Goal: Task Accomplishment & Management: Use online tool/utility

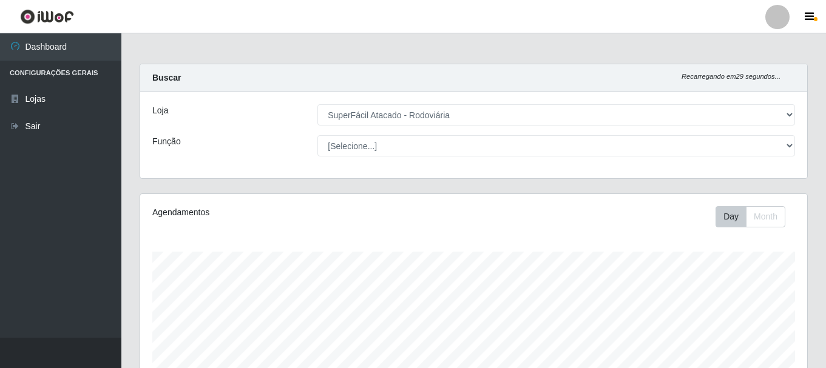
select select "400"
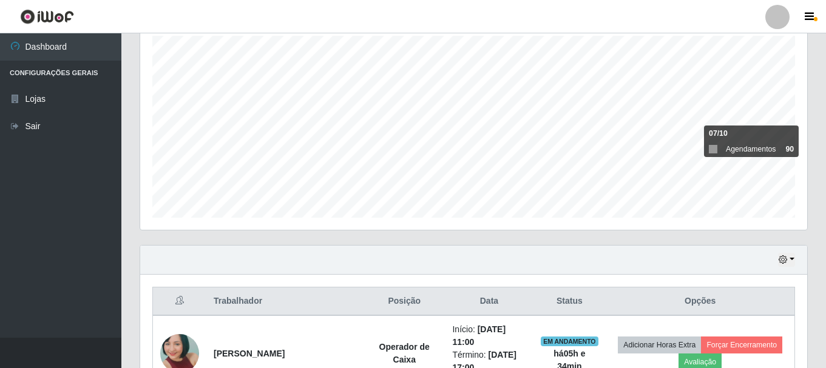
scroll to position [313, 0]
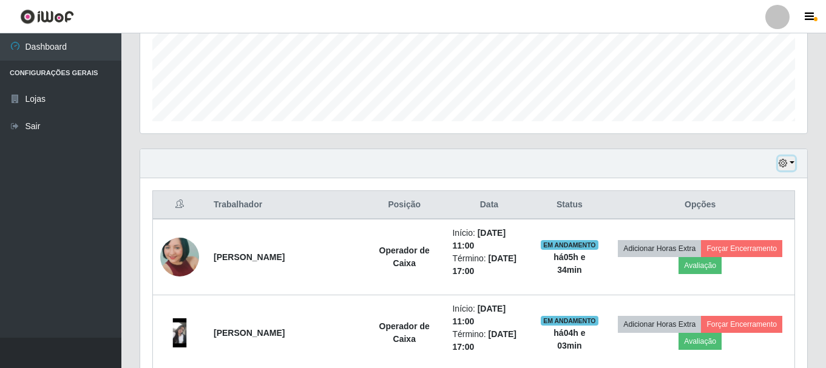
click at [789, 164] on button "button" at bounding box center [786, 164] width 17 height 14
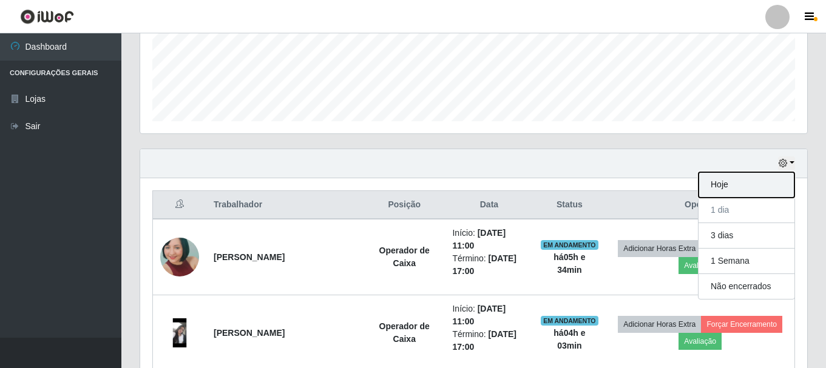
click at [760, 189] on button "Hoje" at bounding box center [746, 184] width 96 height 25
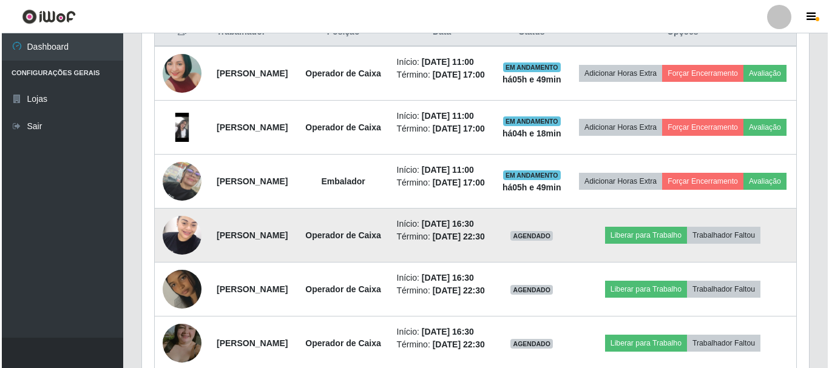
scroll to position [546, 0]
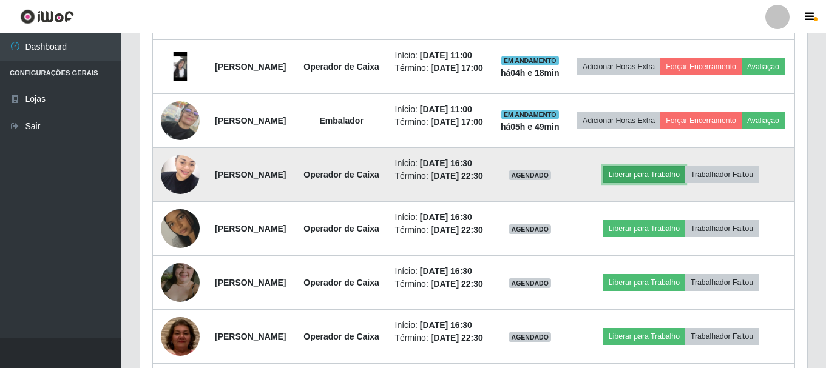
click at [653, 183] on button "Liberar para Trabalho" at bounding box center [644, 174] width 82 height 17
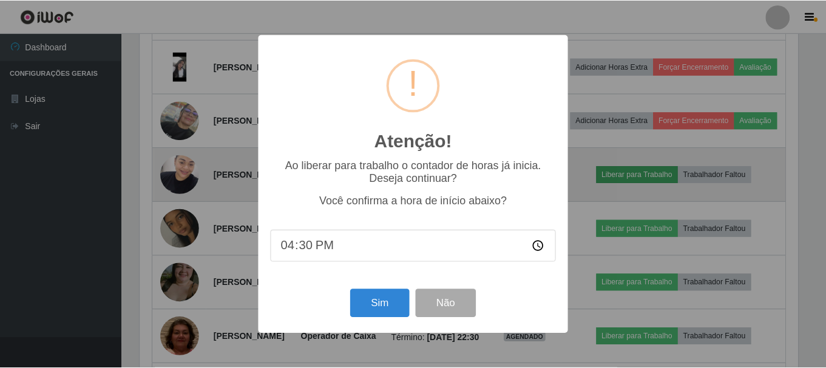
scroll to position [252, 661]
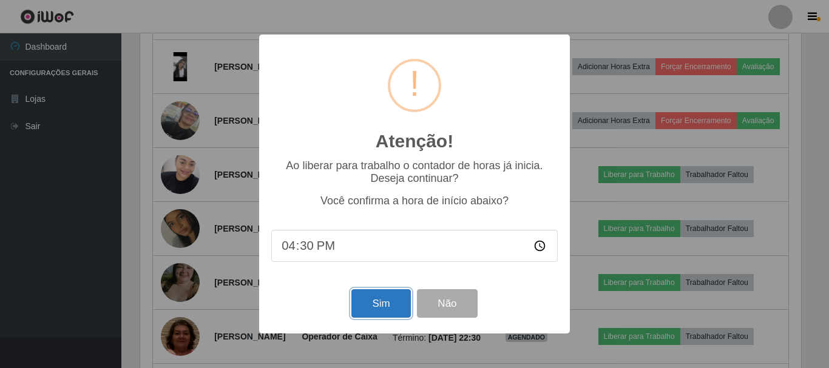
click at [388, 306] on button "Sim" at bounding box center [380, 303] width 59 height 29
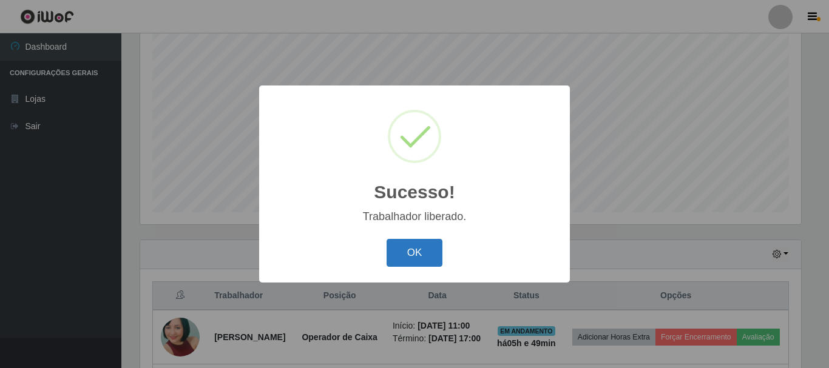
click at [434, 250] on button "OK" at bounding box center [415, 253] width 56 height 29
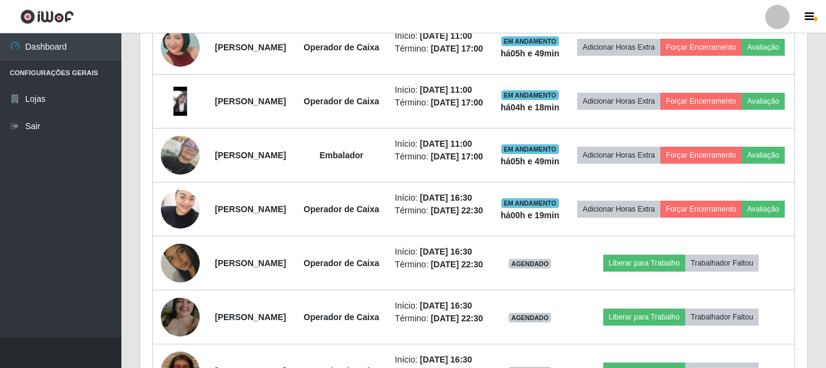
scroll to position [586, 0]
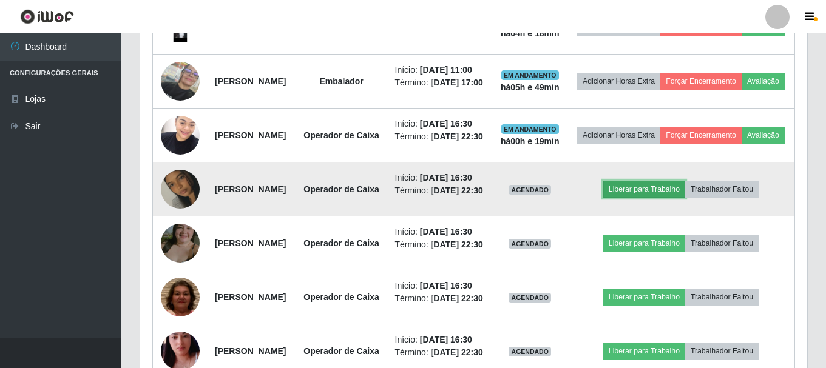
click at [650, 198] on button "Liberar para Trabalho" at bounding box center [644, 189] width 82 height 17
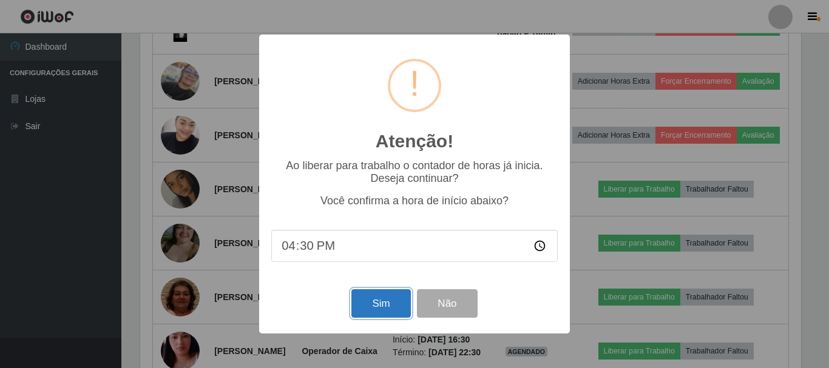
click at [386, 297] on button "Sim" at bounding box center [380, 303] width 59 height 29
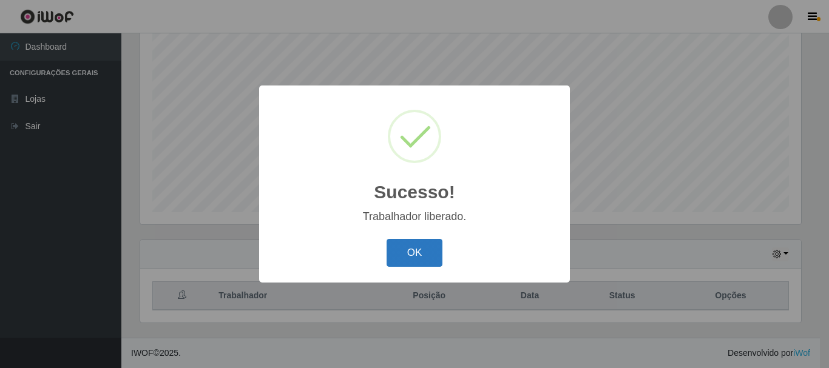
click at [434, 256] on button "OK" at bounding box center [415, 253] width 56 height 29
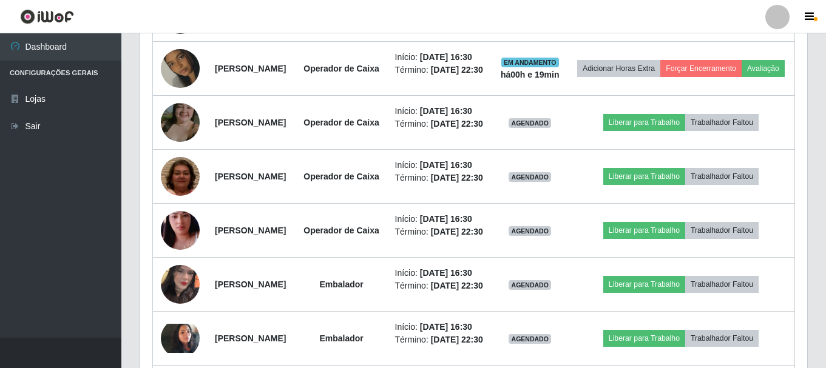
scroll to position [707, 0]
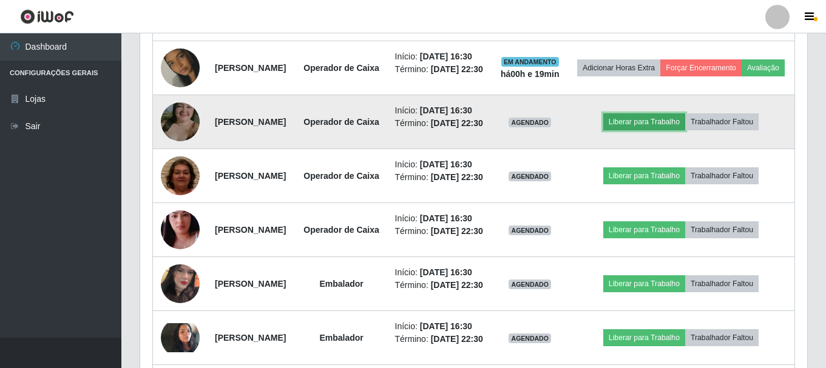
click at [636, 130] on button "Liberar para Trabalho" at bounding box center [644, 121] width 82 height 17
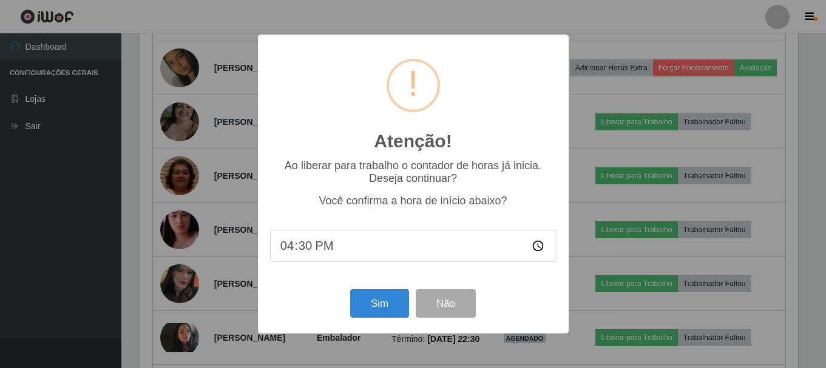
scroll to position [252, 661]
click at [376, 303] on button "Sim" at bounding box center [380, 303] width 59 height 29
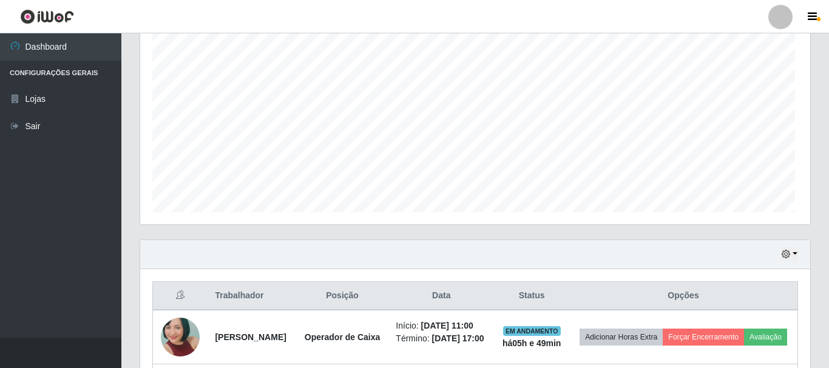
scroll to position [0, 0]
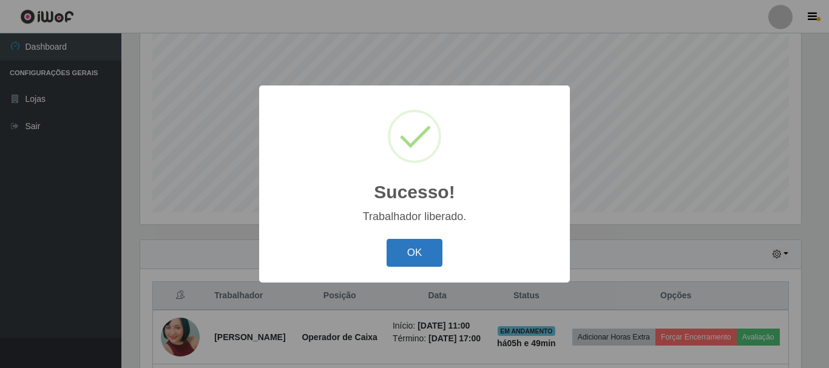
click at [414, 249] on button "OK" at bounding box center [415, 253] width 56 height 29
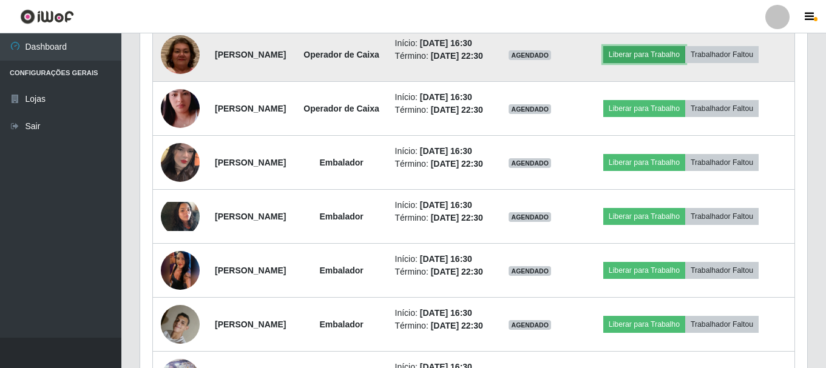
click at [663, 63] on button "Liberar para Trabalho" at bounding box center [644, 54] width 82 height 17
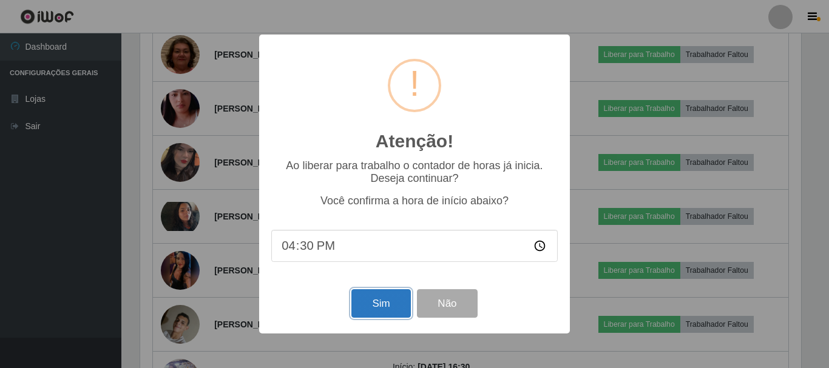
click at [368, 299] on button "Sim" at bounding box center [380, 303] width 59 height 29
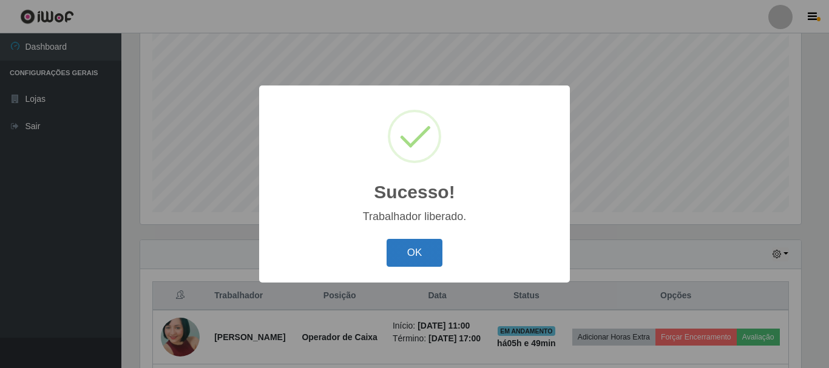
click at [425, 251] on button "OK" at bounding box center [415, 253] width 56 height 29
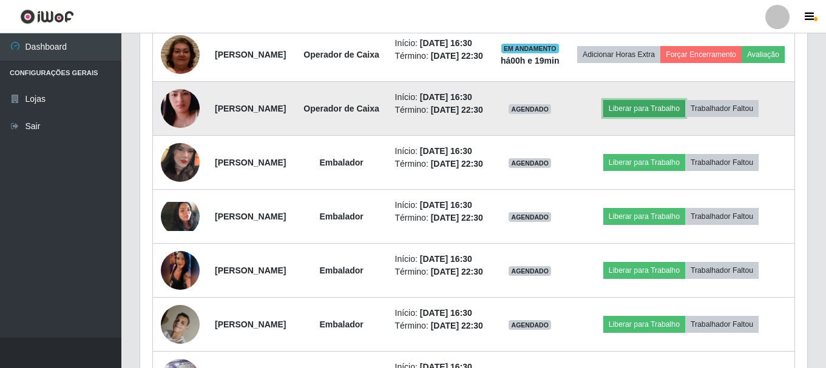
click at [644, 117] on button "Liberar para Trabalho" at bounding box center [644, 108] width 82 height 17
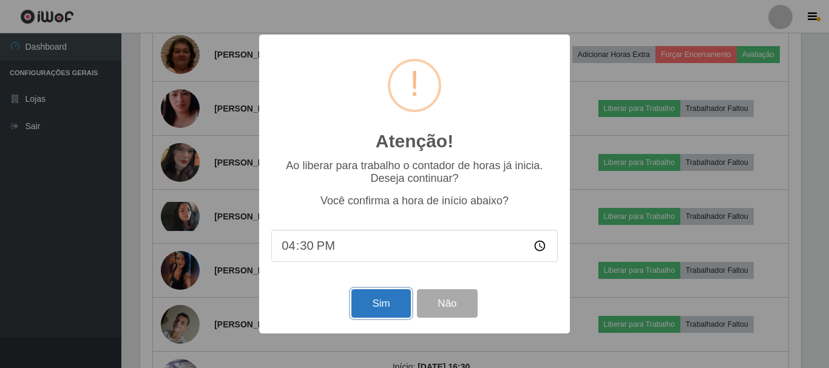
click at [382, 304] on button "Sim" at bounding box center [380, 303] width 59 height 29
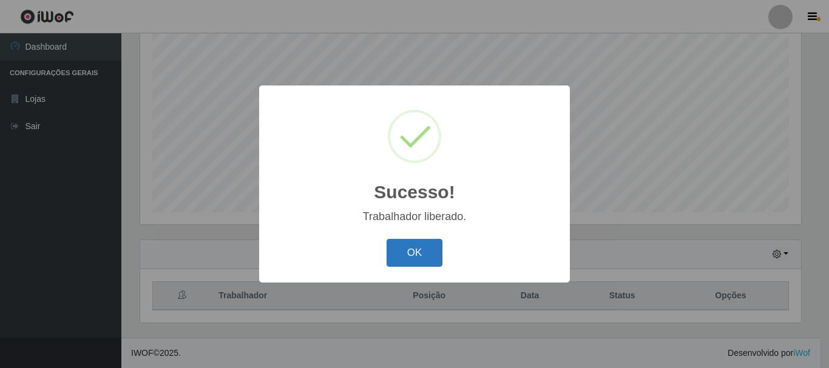
click at [408, 253] on button "OK" at bounding box center [415, 253] width 56 height 29
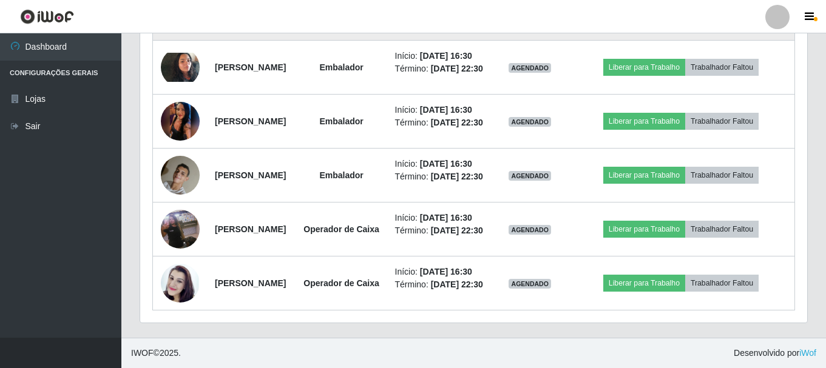
click at [643, 22] on button "Liberar para Trabalho" at bounding box center [644, 13] width 82 height 17
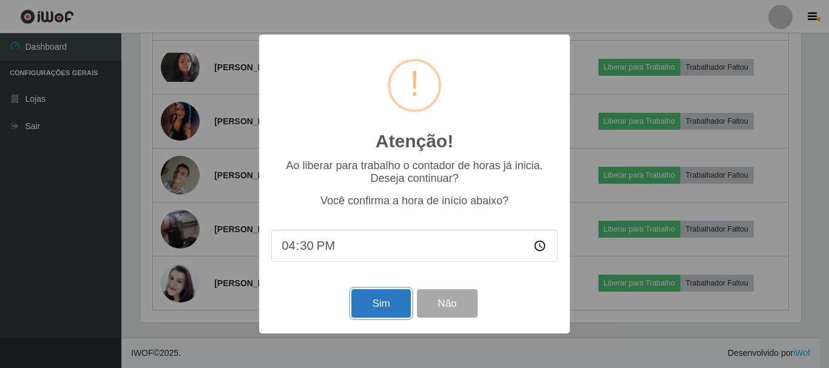
click at [367, 303] on button "Sim" at bounding box center [380, 303] width 59 height 29
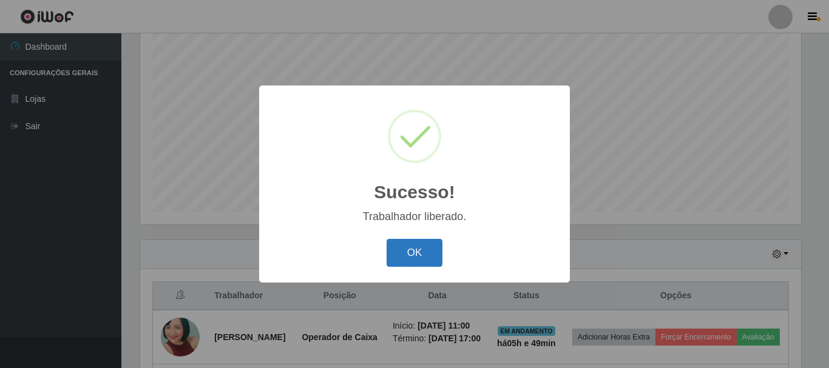
click at [414, 245] on button "OK" at bounding box center [415, 253] width 56 height 29
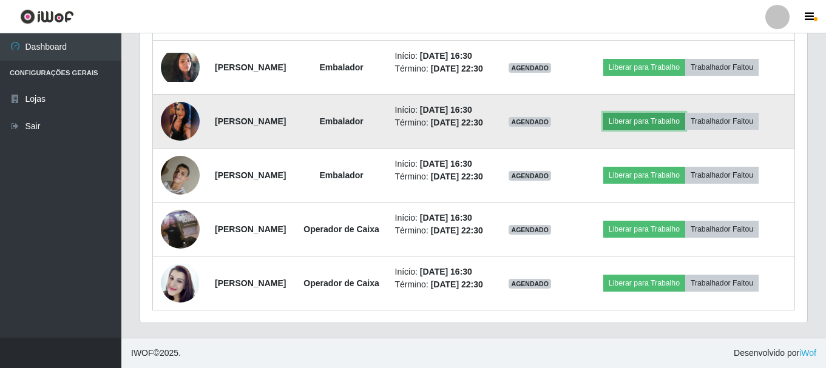
click at [645, 130] on button "Liberar para Trabalho" at bounding box center [644, 121] width 82 height 17
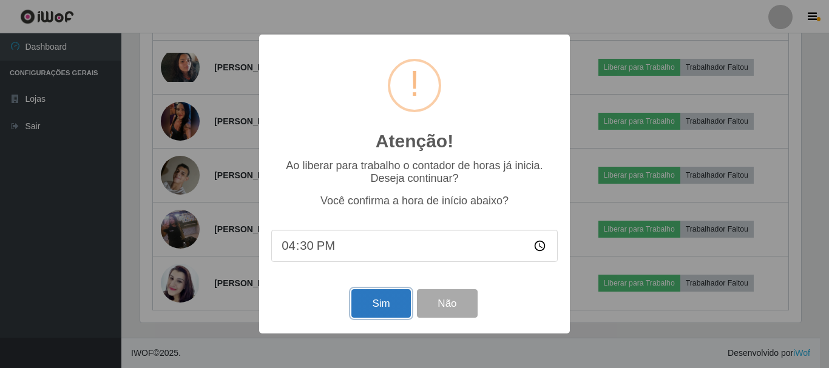
click at [369, 308] on button "Sim" at bounding box center [380, 303] width 59 height 29
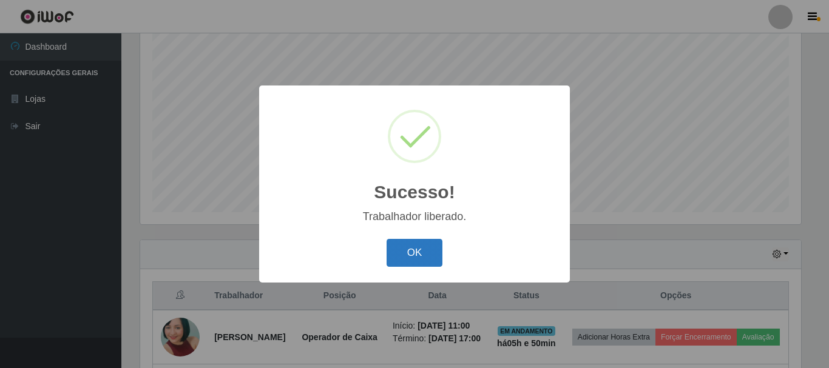
click at [421, 249] on button "OK" at bounding box center [415, 253] width 56 height 29
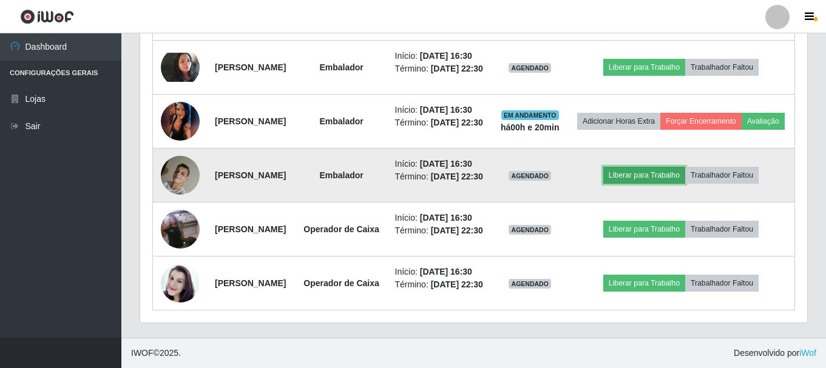
click at [653, 167] on button "Liberar para Trabalho" at bounding box center [644, 175] width 82 height 17
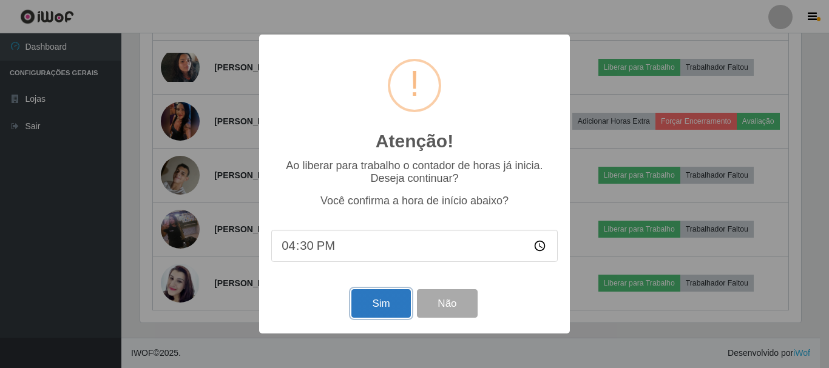
click at [381, 304] on button "Sim" at bounding box center [380, 303] width 59 height 29
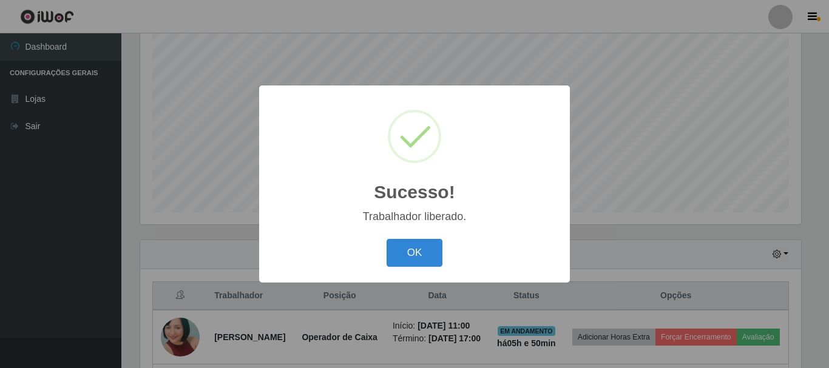
click at [419, 238] on div "OK Cancel" at bounding box center [414, 252] width 286 height 35
click at [421, 245] on button "OK" at bounding box center [415, 253] width 56 height 29
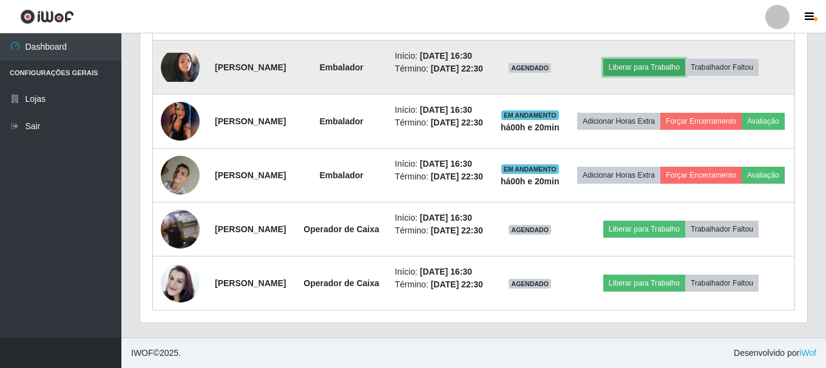
click at [636, 62] on button "Liberar para Trabalho" at bounding box center [644, 67] width 82 height 17
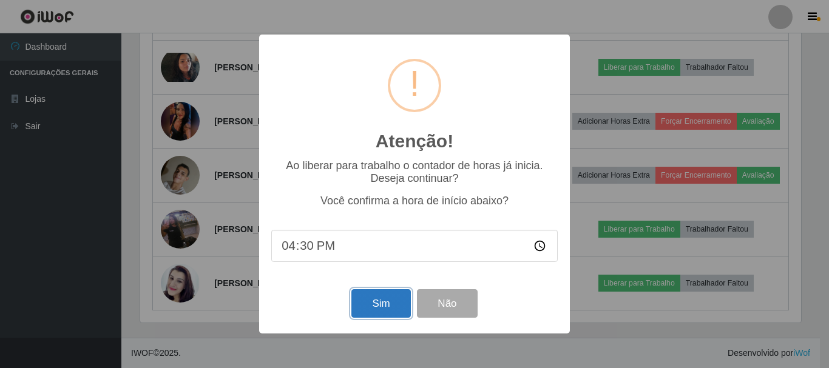
click at [377, 306] on button "Sim" at bounding box center [380, 303] width 59 height 29
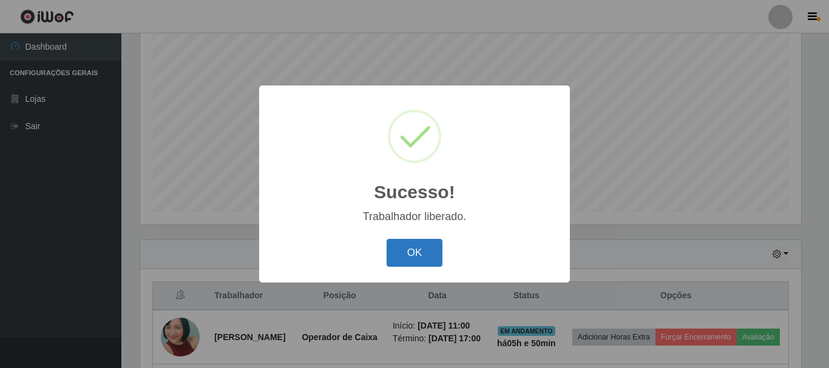
click at [411, 252] on button "OK" at bounding box center [415, 253] width 56 height 29
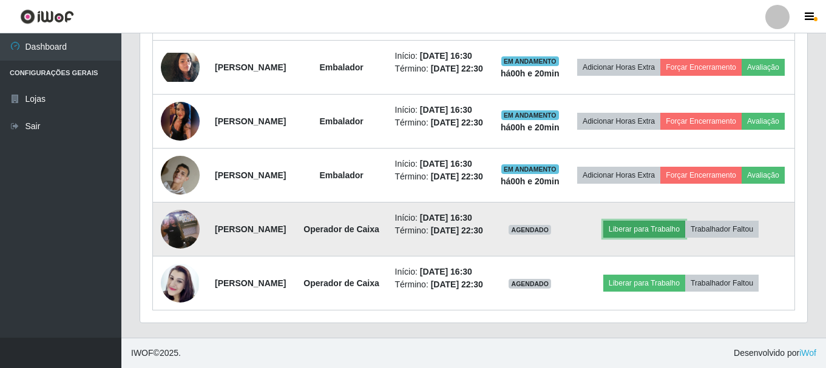
click at [631, 221] on button "Liberar para Trabalho" at bounding box center [644, 229] width 82 height 17
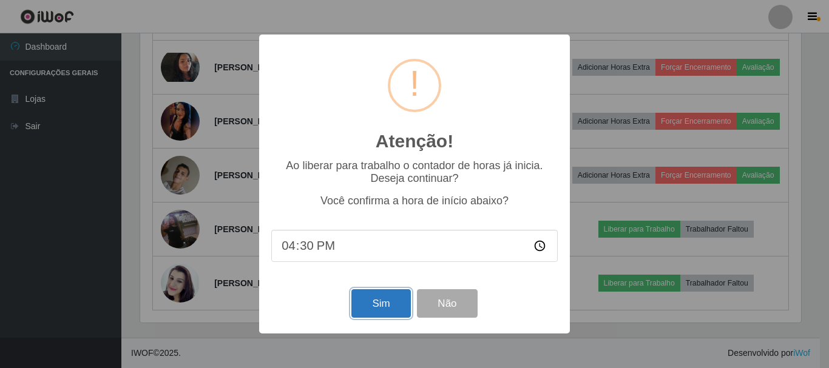
click at [380, 303] on button "Sim" at bounding box center [380, 303] width 59 height 29
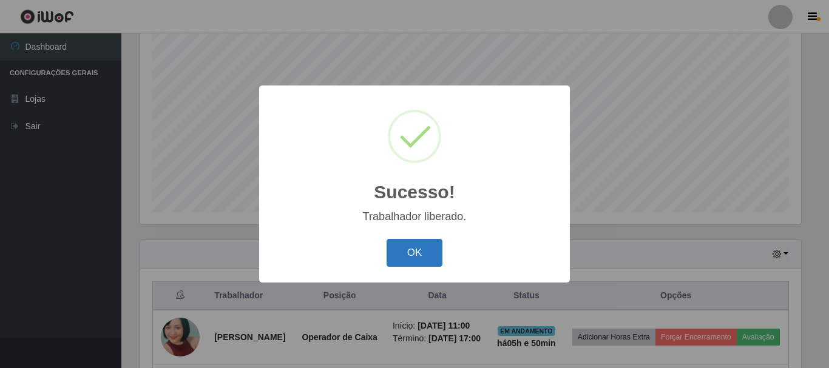
click at [412, 258] on button "OK" at bounding box center [415, 253] width 56 height 29
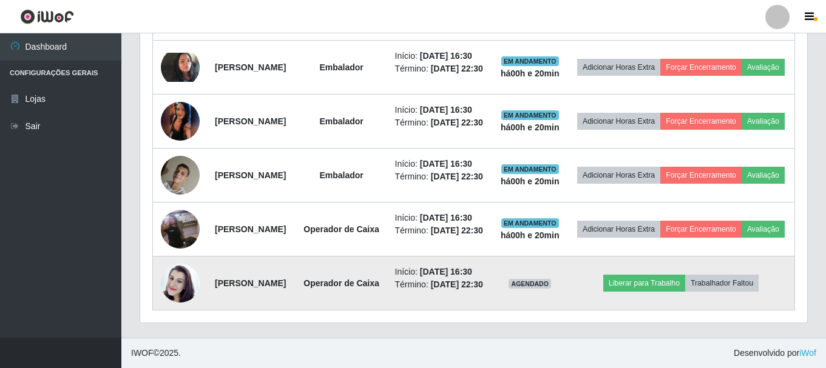
click at [180, 270] on img at bounding box center [180, 283] width 39 height 69
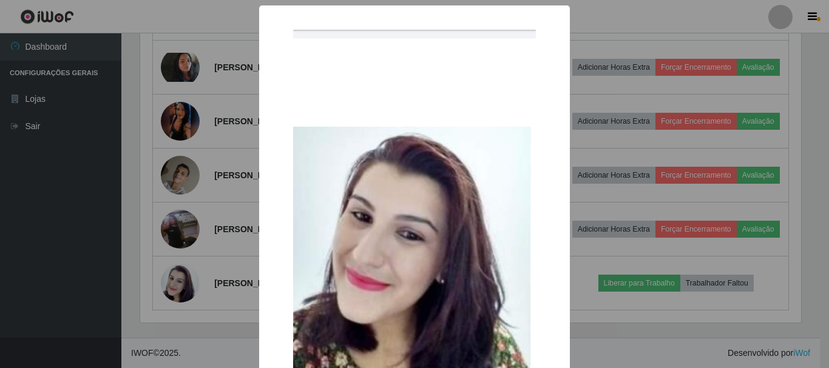
click at [709, 308] on div "× OK Cancel" at bounding box center [414, 184] width 829 height 368
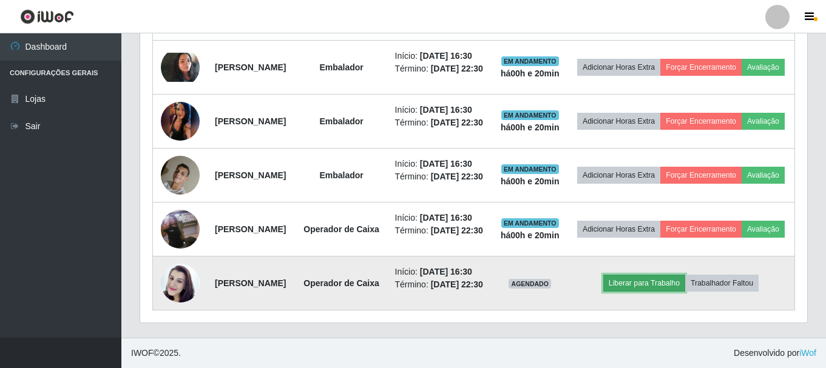
click at [667, 275] on button "Liberar para Trabalho" at bounding box center [644, 283] width 82 height 17
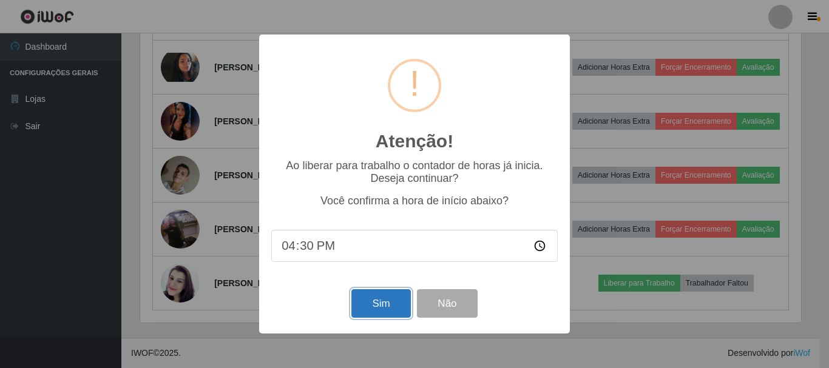
click at [358, 312] on button "Sim" at bounding box center [380, 303] width 59 height 29
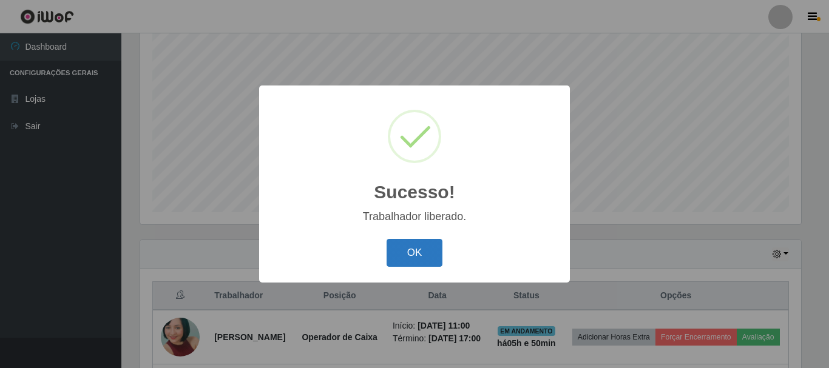
click at [402, 257] on button "OK" at bounding box center [415, 253] width 56 height 29
